Goal: Book appointment/travel/reservation

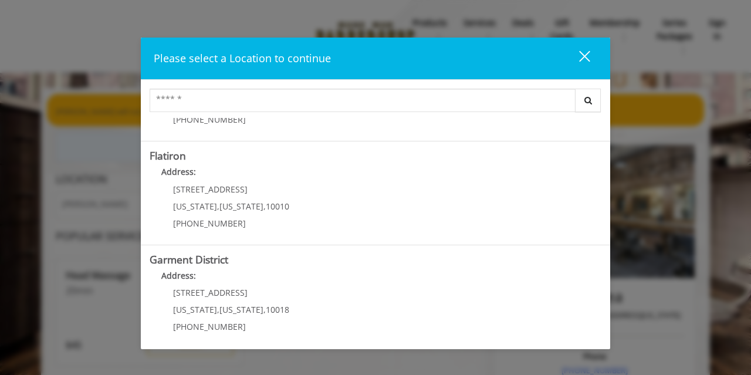
scroll to position [292, 0]
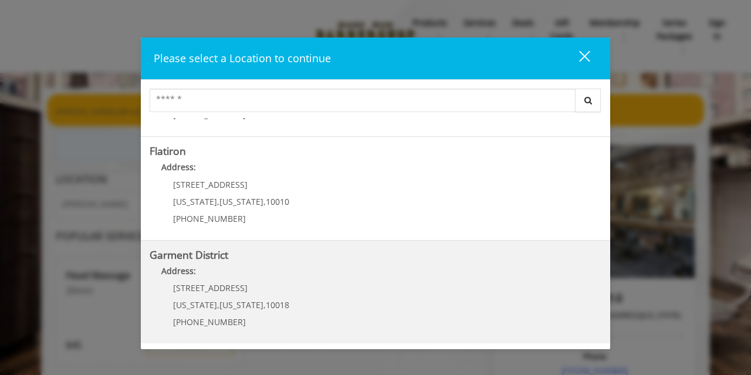
click at [289, 261] on District "Garment District Address: 1400 Broadway New York , New York , 10018 (212) 997-4…" at bounding box center [376, 292] width 452 height 86
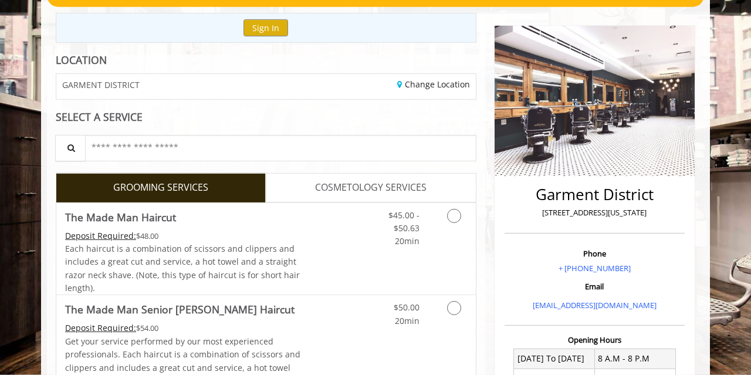
scroll to position [120, 0]
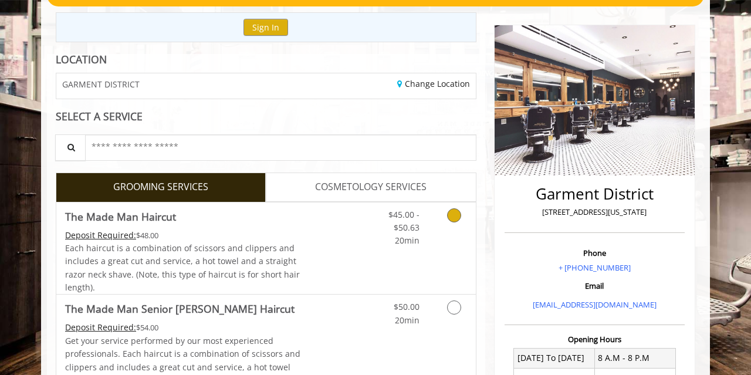
click at [457, 208] on icon "Grooming services" at bounding box center [454, 215] width 14 height 14
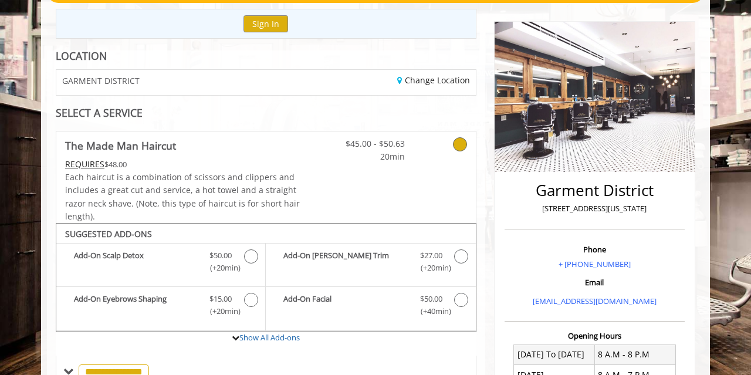
scroll to position [0, 0]
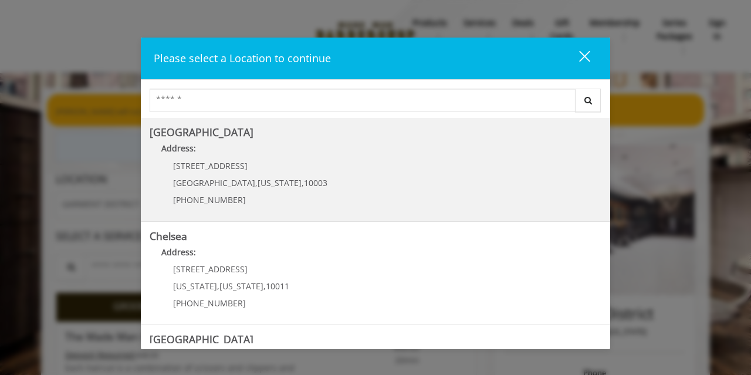
click at [361, 170] on Village "Greenwich Village Address: 60 E 8th St Manhattan , New York , 10003 (212) 598-1…" at bounding box center [376, 170] width 452 height 86
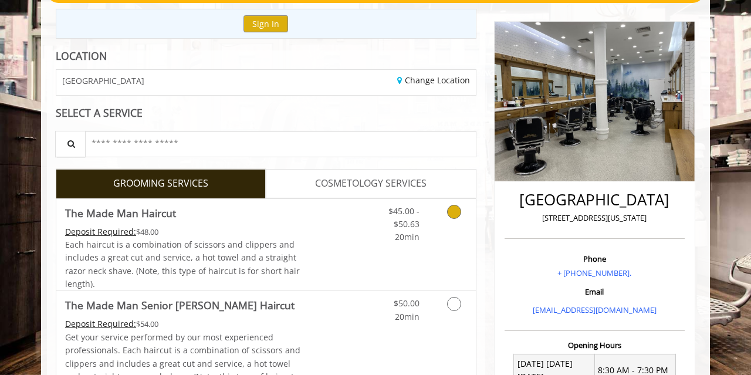
scroll to position [137, 0]
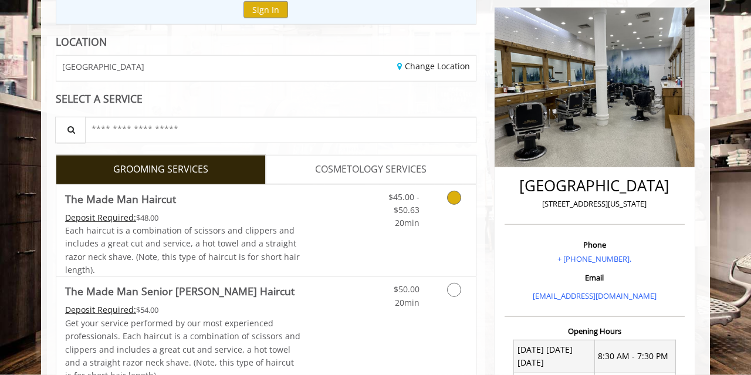
click at [452, 193] on icon "Grooming services" at bounding box center [454, 198] width 14 height 14
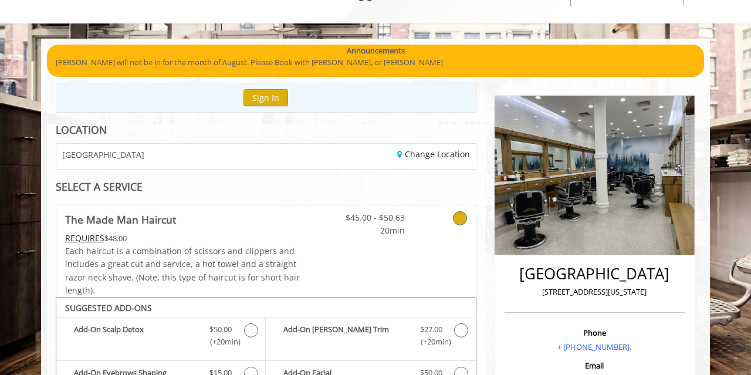
scroll to position [82, 0]
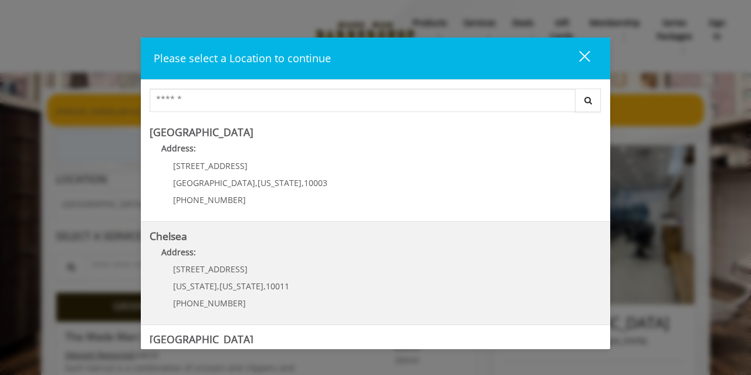
click at [282, 270] on div "169/170 W 23rd St New York , New York , 10011 (917) 639-3902" at bounding box center [223, 290] width 146 height 51
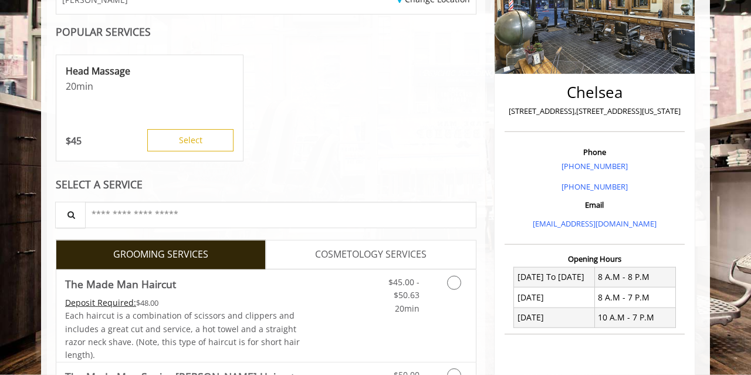
scroll to position [205, 0]
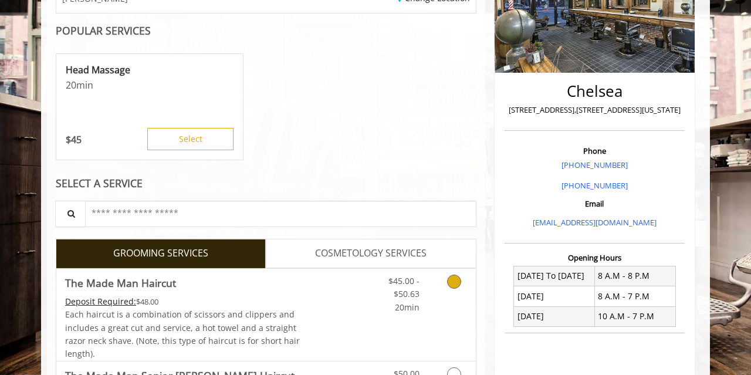
click at [449, 280] on icon "Grooming services" at bounding box center [454, 282] width 14 height 14
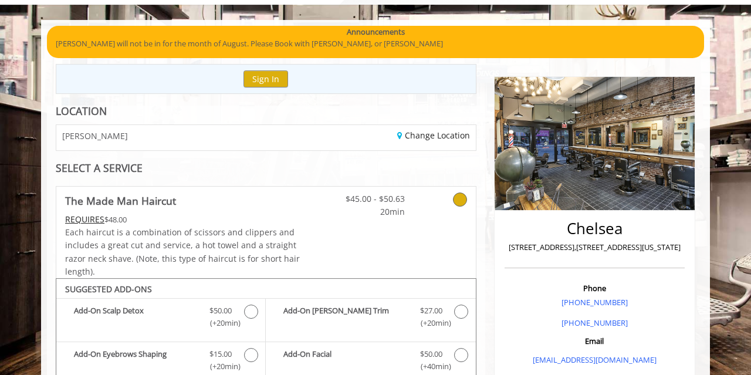
scroll to position [67, 0]
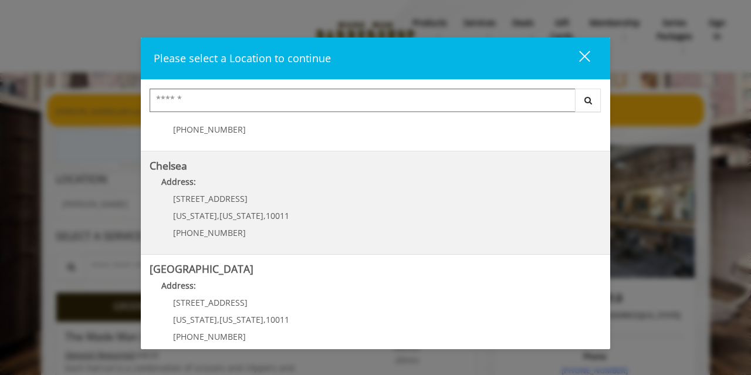
scroll to position [157, 0]
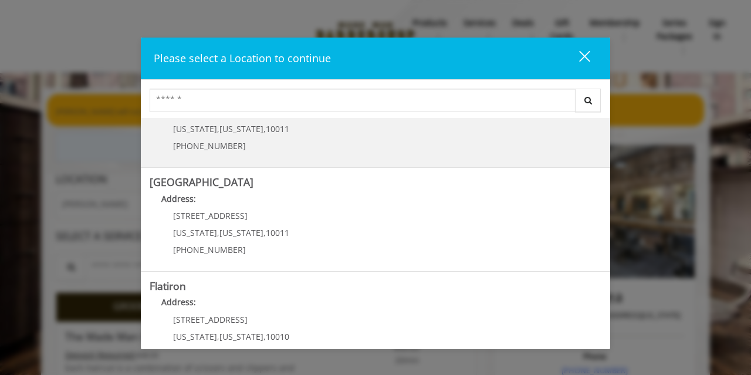
click at [364, 248] on Street "Chelsea 15th Street Address: 267 W 15th St New York , New York , 10011 (646) 85…" at bounding box center [376, 220] width 452 height 86
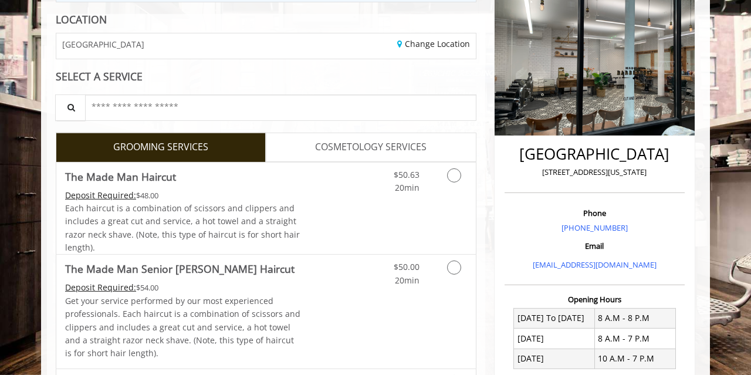
scroll to position [161, 0]
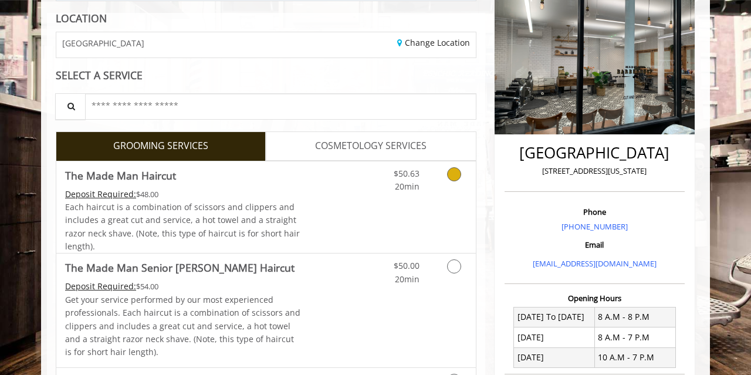
click at [450, 172] on icon "Grooming services" at bounding box center [454, 174] width 14 height 14
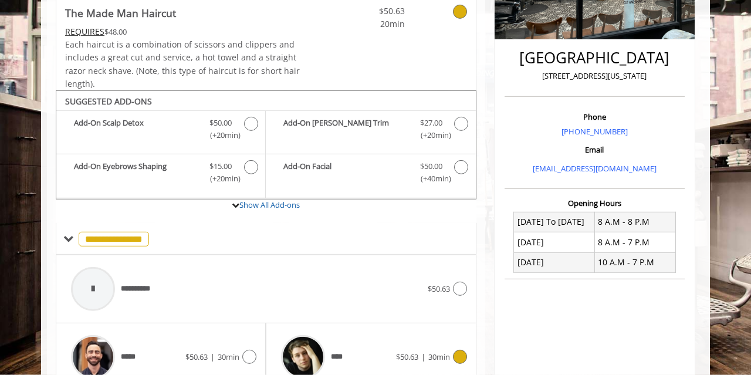
scroll to position [262, 0]
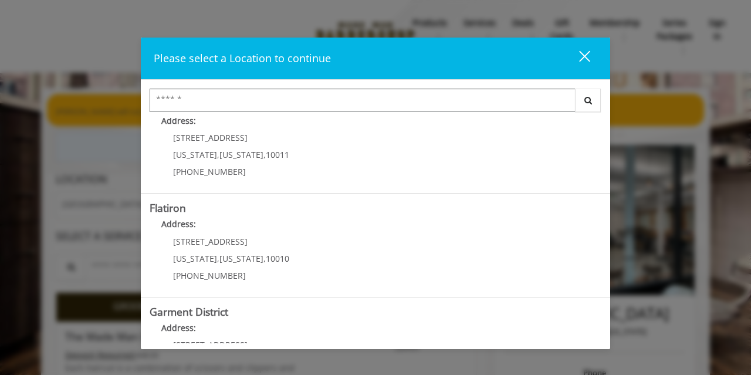
scroll to position [236, 0]
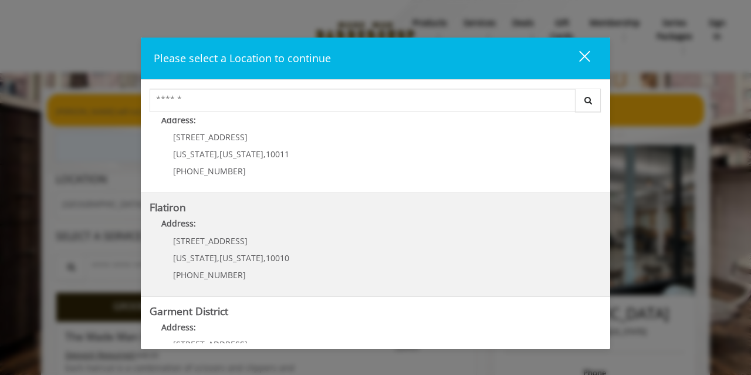
click at [395, 220] on "Address:" at bounding box center [376, 226] width 452 height 19
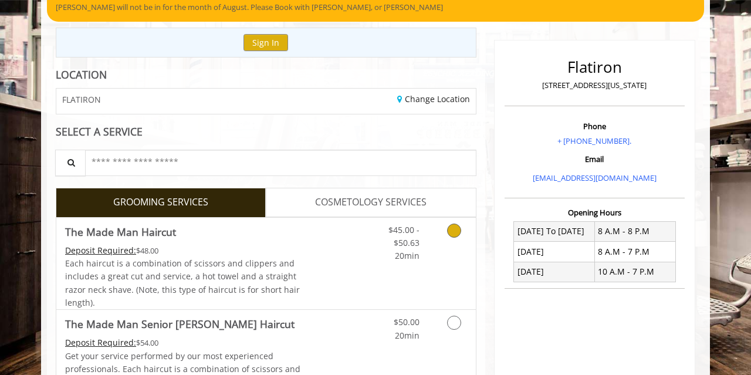
scroll to position [104, 0]
click at [457, 231] on icon "Grooming services" at bounding box center [454, 231] width 14 height 14
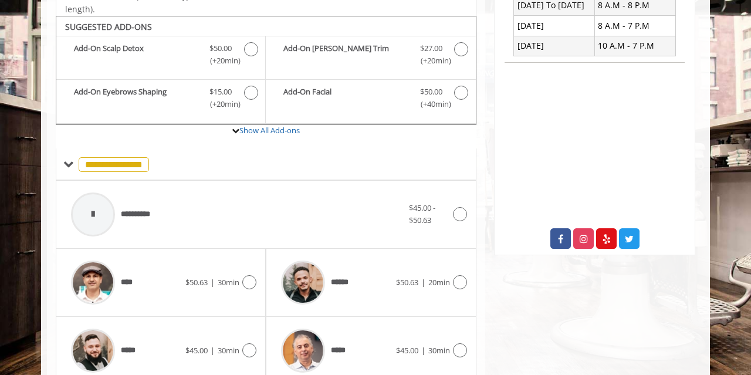
scroll to position [229, 0]
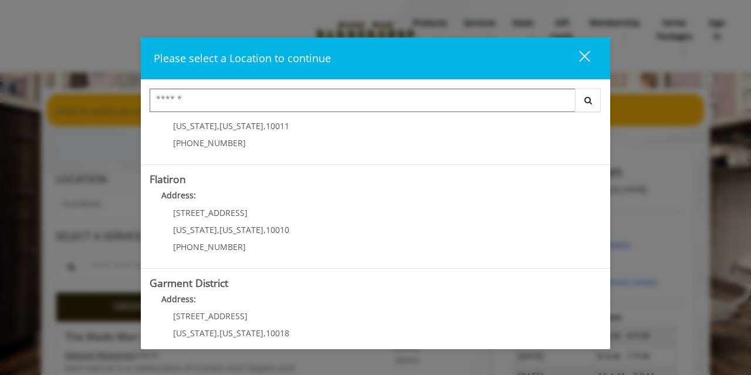
scroll to position [292, 0]
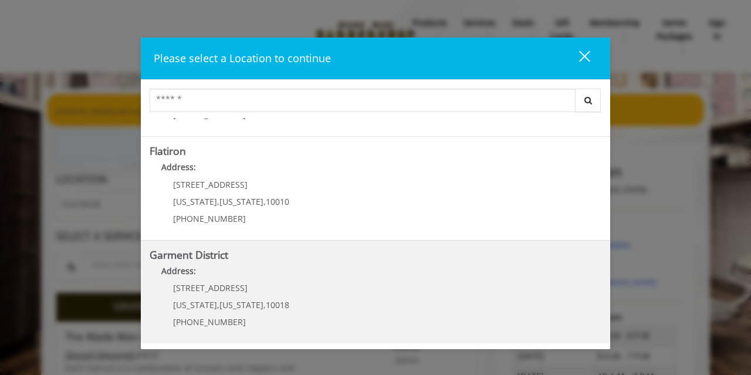
click at [344, 301] on District "Garment District Address: [STREET_ADDRESS][US_STATE][US_STATE] (212) 997-4247" at bounding box center [376, 292] width 452 height 86
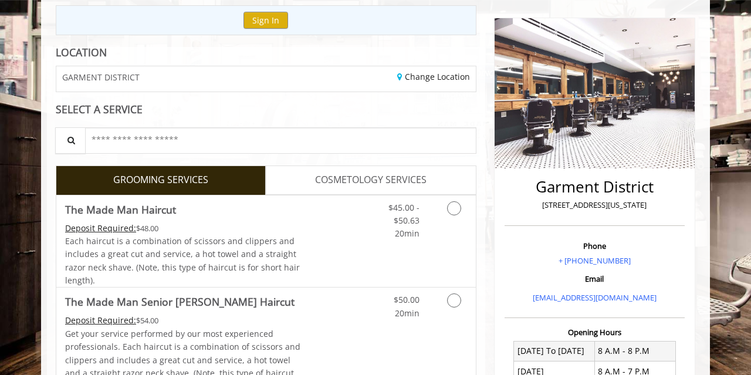
scroll to position [127, 0]
click at [458, 207] on icon "Grooming services" at bounding box center [454, 208] width 14 height 14
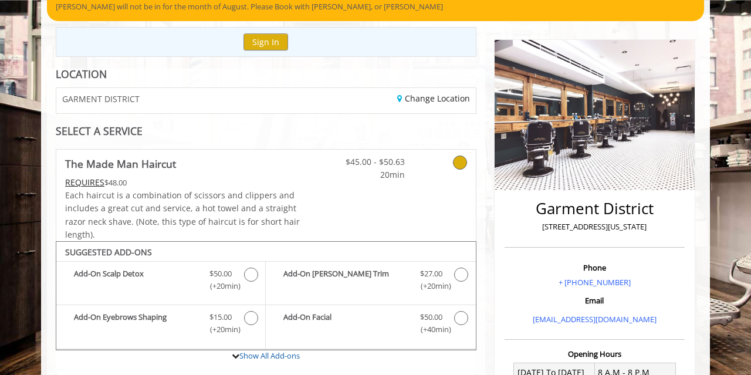
scroll to position [0, 0]
